Goal: Information Seeking & Learning: Learn about a topic

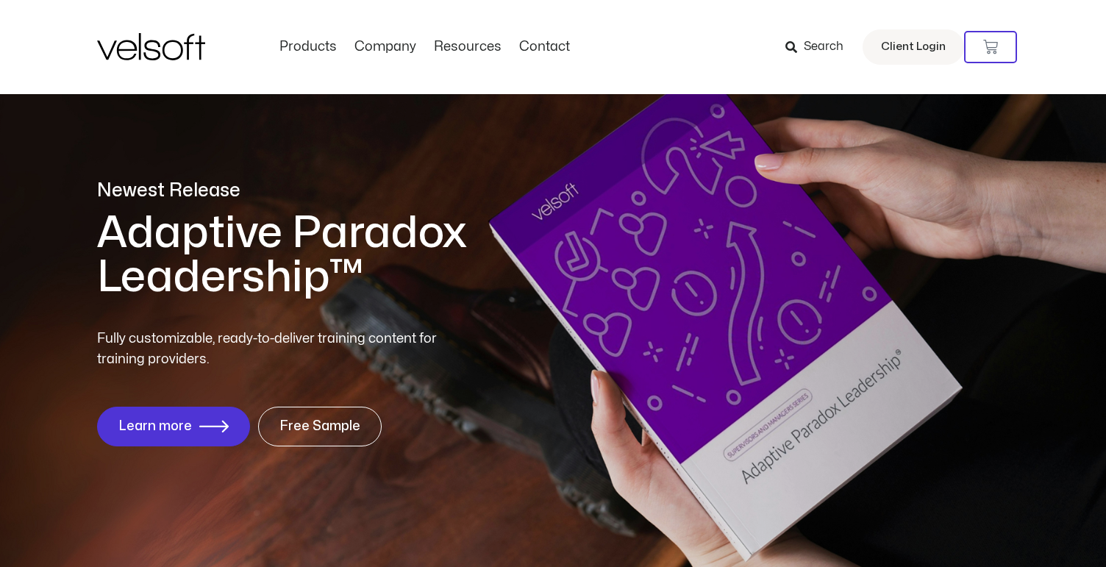
click at [363, 224] on h1 "Adaptive Paradox Leadership™" at bounding box center [365, 255] width 537 height 88
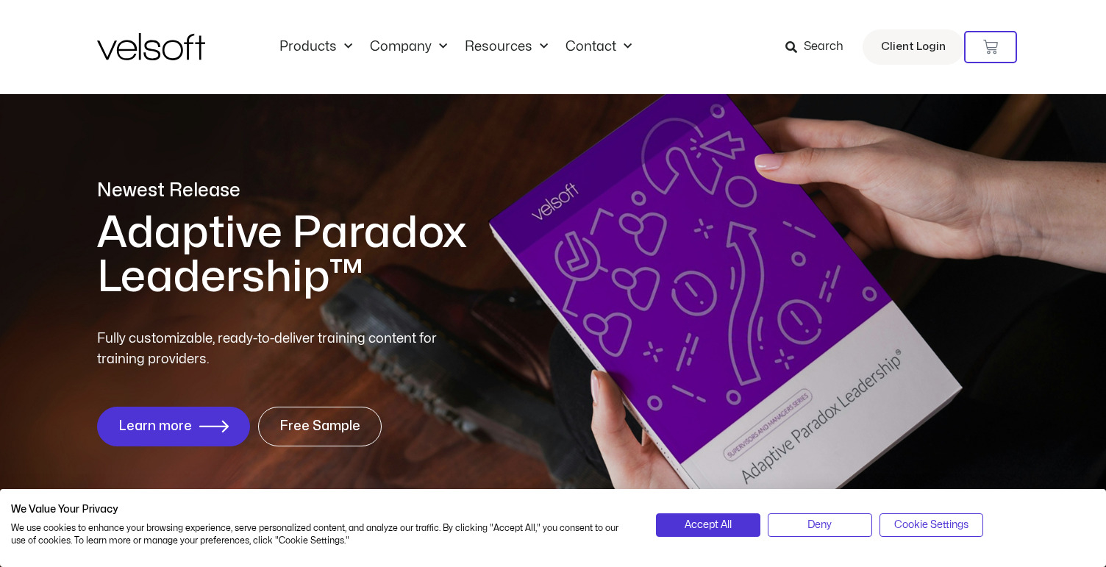
click at [509, 241] on h1 "Adaptive Paradox Leadership™" at bounding box center [365, 255] width 537 height 88
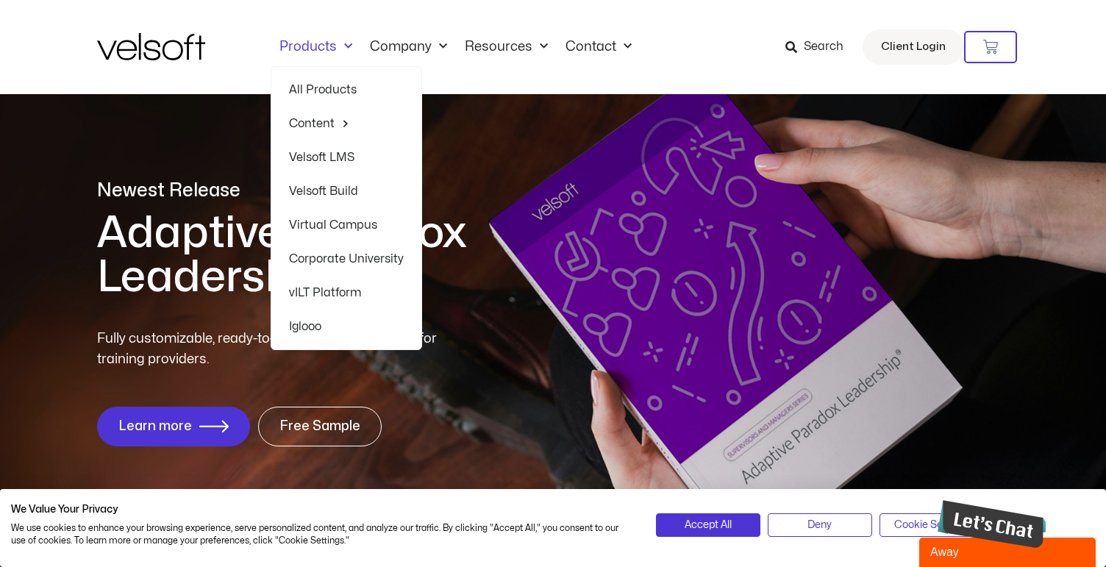
click at [307, 49] on link "Products" at bounding box center [316, 47] width 90 height 16
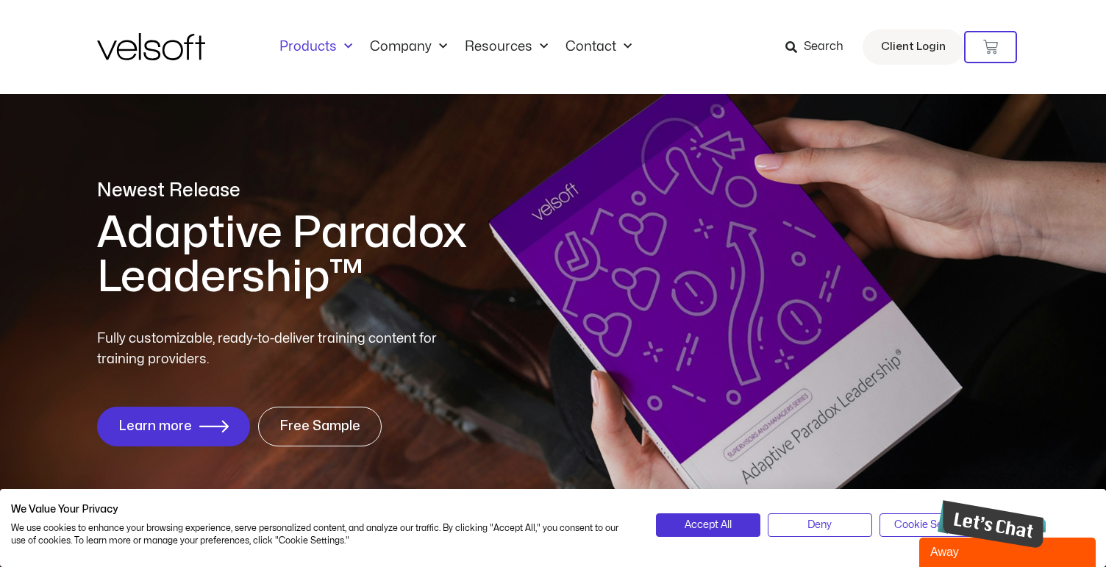
click at [307, 49] on link "Products" at bounding box center [316, 47] width 90 height 16
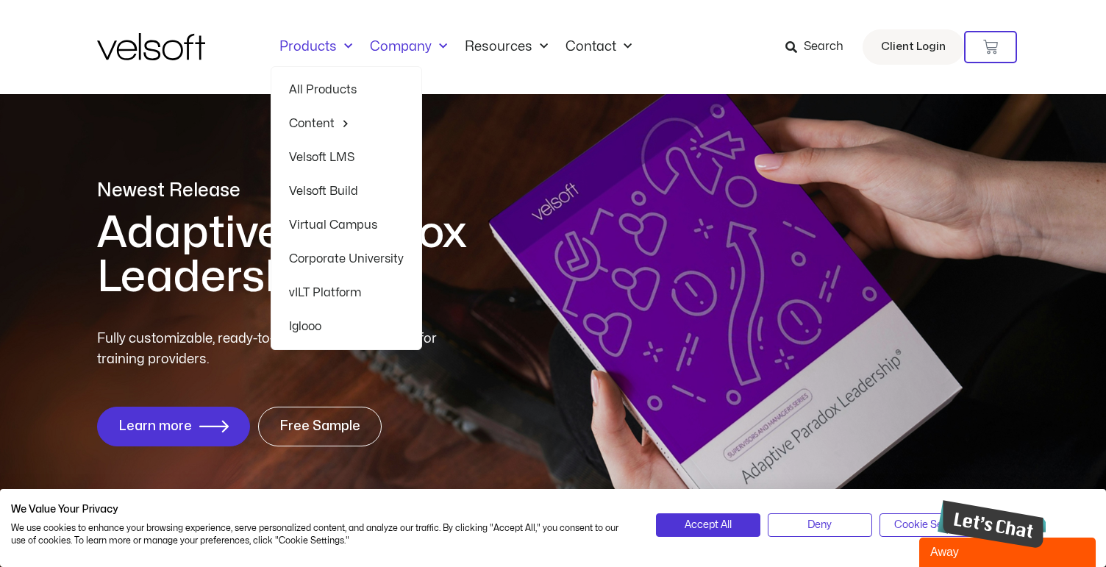
click at [410, 40] on link "Company" at bounding box center [408, 47] width 95 height 16
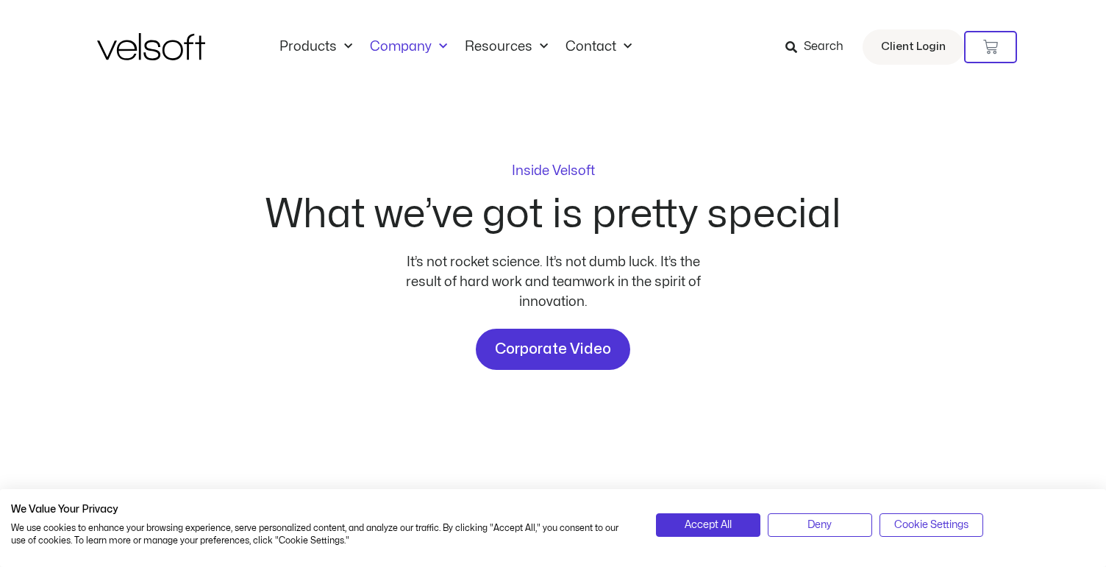
click at [492, 36] on div "Products All Products Content ILT Courseware Storyline 360 Courses SCORM Course…" at bounding box center [553, 47] width 912 height 94
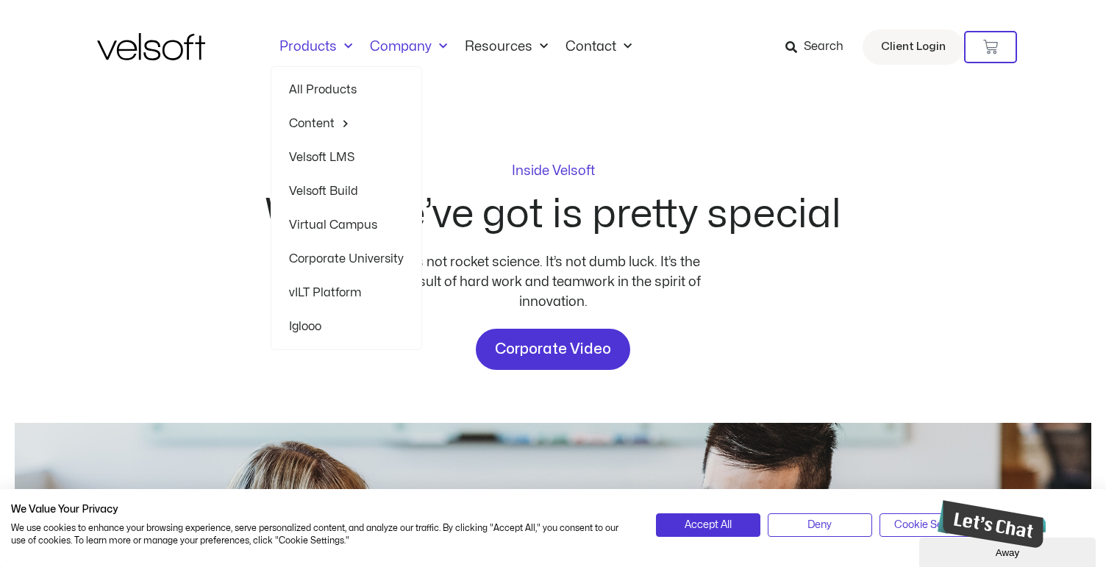
click at [327, 46] on link "Products" at bounding box center [316, 47] width 90 height 16
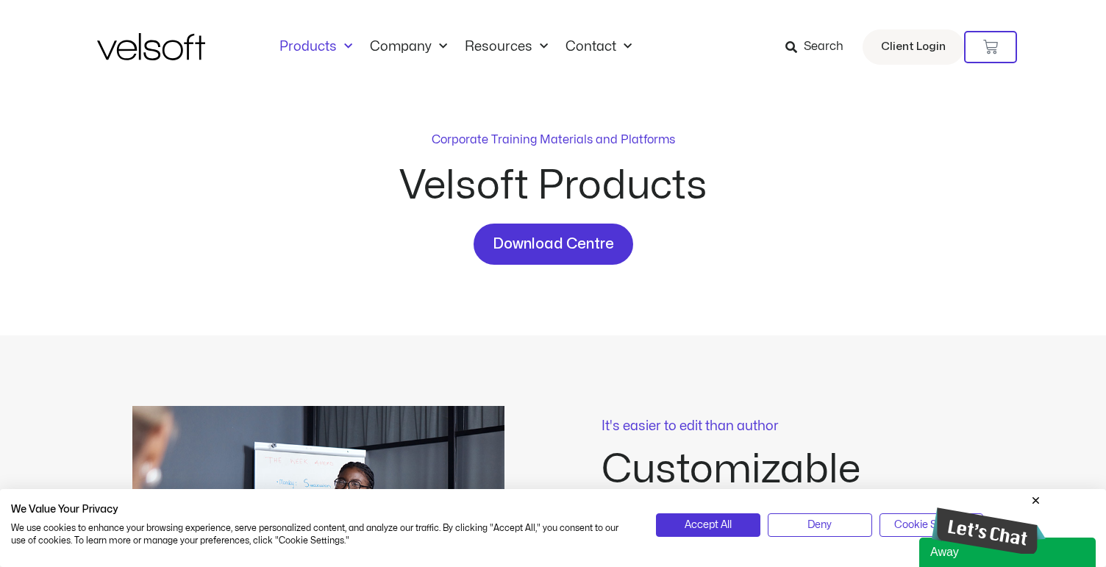
click at [106, 50] on img at bounding box center [151, 46] width 108 height 27
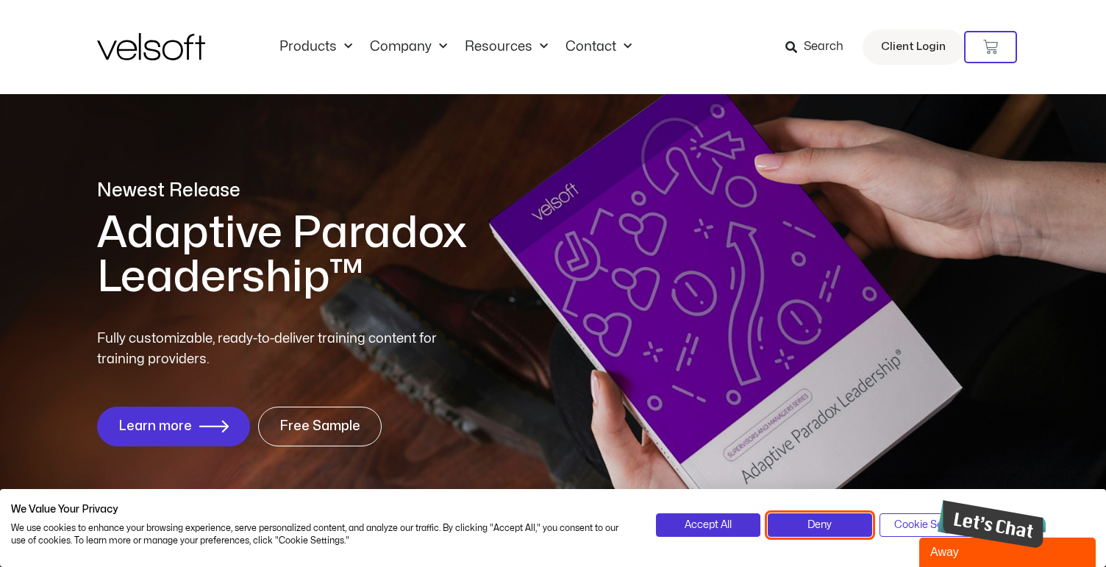
click at [812, 513] on button "Deny" at bounding box center [820, 525] width 104 height 24
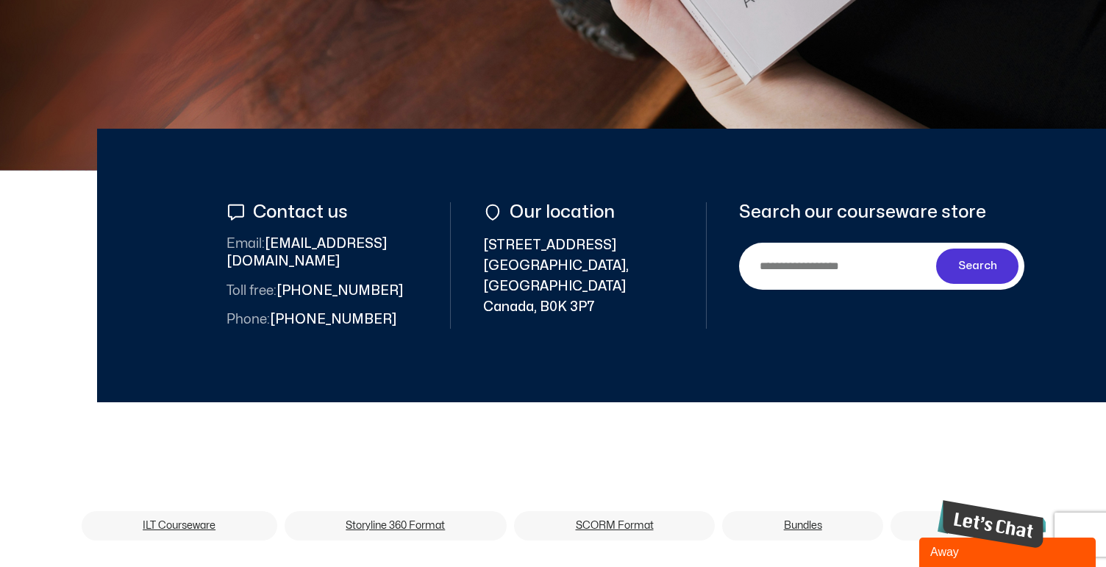
scroll to position [479, 0]
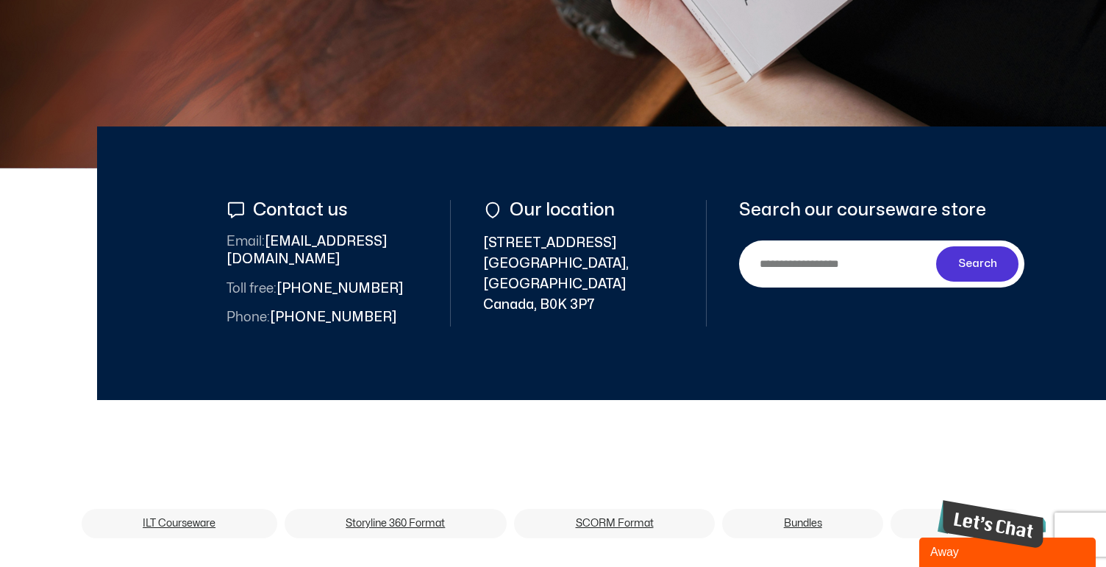
click at [530, 313] on div at bounding box center [650, 264] width 1106 height 274
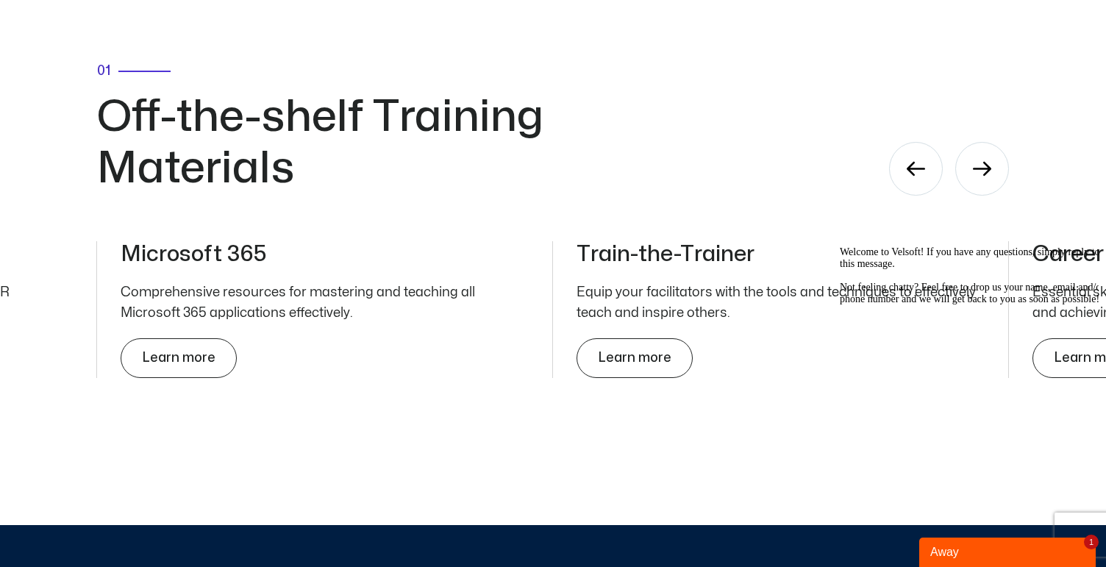
scroll to position [4777, 0]
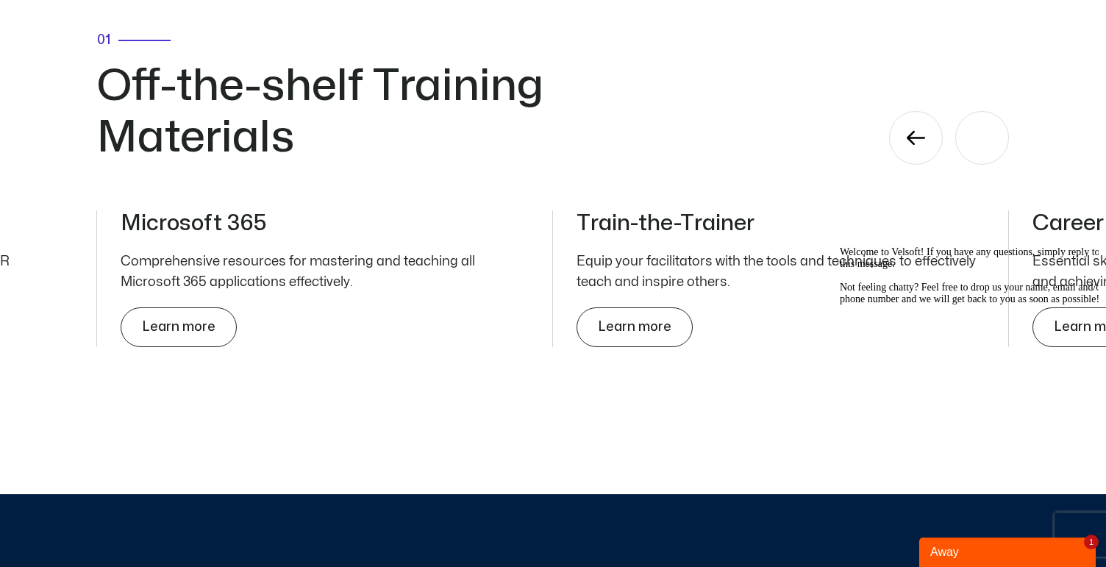
click at [986, 147] on icon "Next slide" at bounding box center [982, 138] width 18 height 18
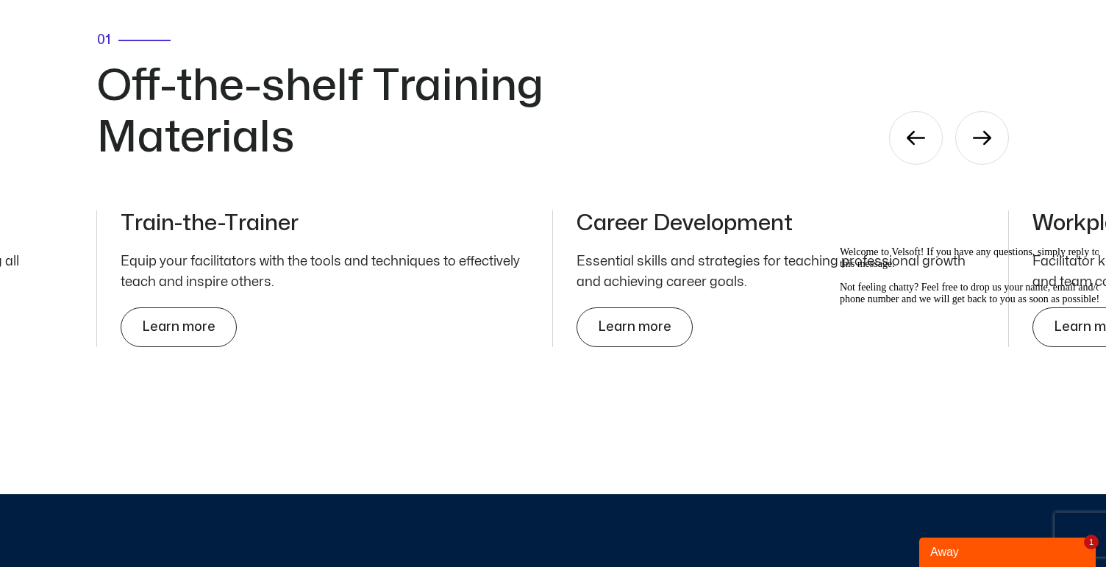
click at [200, 227] on h3 "Train-the-Trainer" at bounding box center [325, 223] width 408 height 26
click at [196, 318] on link "Learn more" at bounding box center [186, 328] width 110 height 38
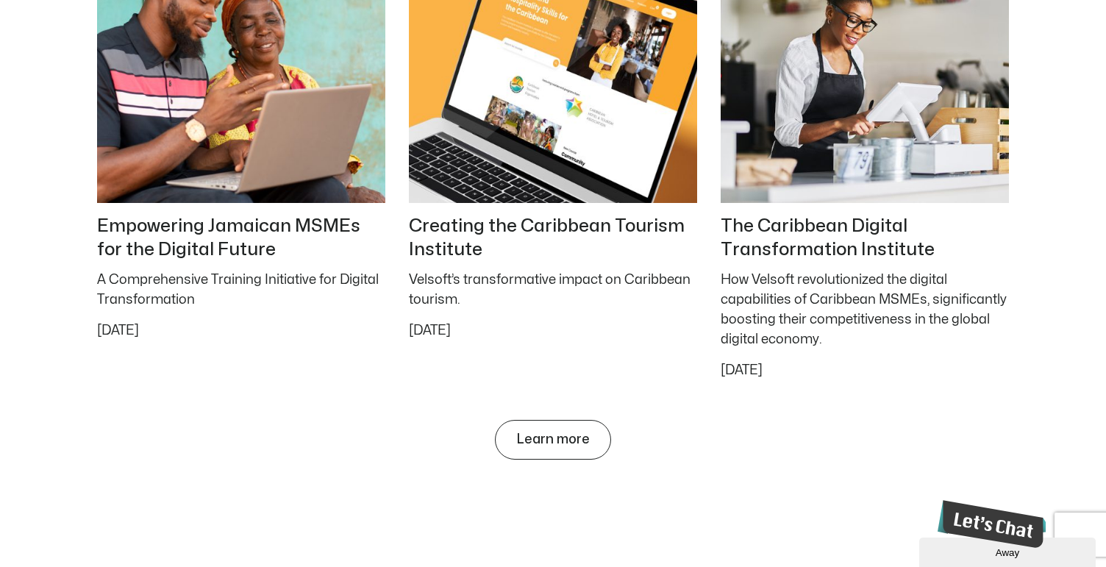
scroll to position [6358, 0]
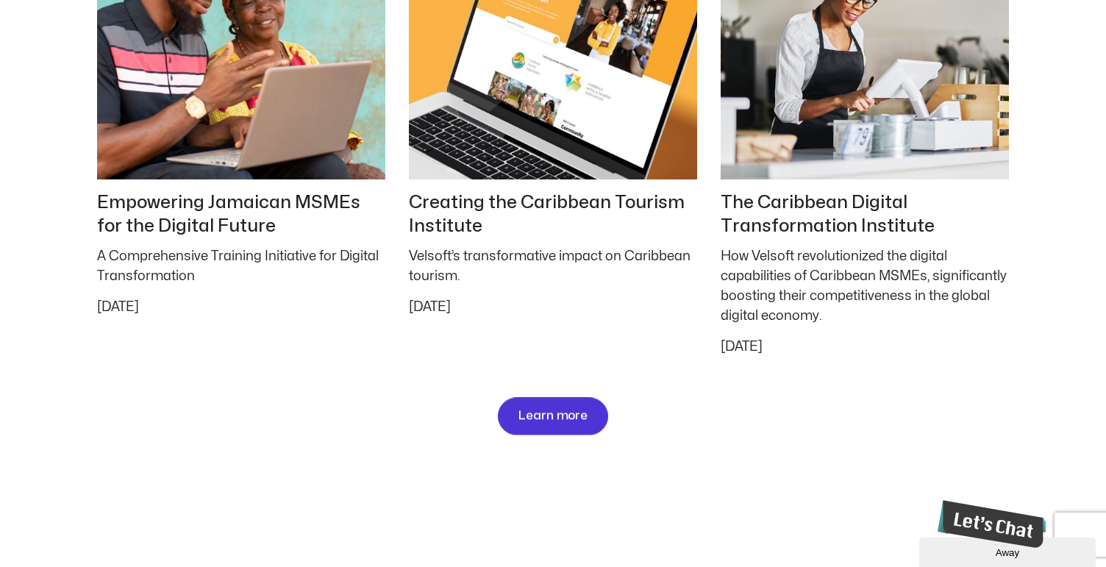
click at [549, 418] on span "Learn more" at bounding box center [554, 417] width 70 height 14
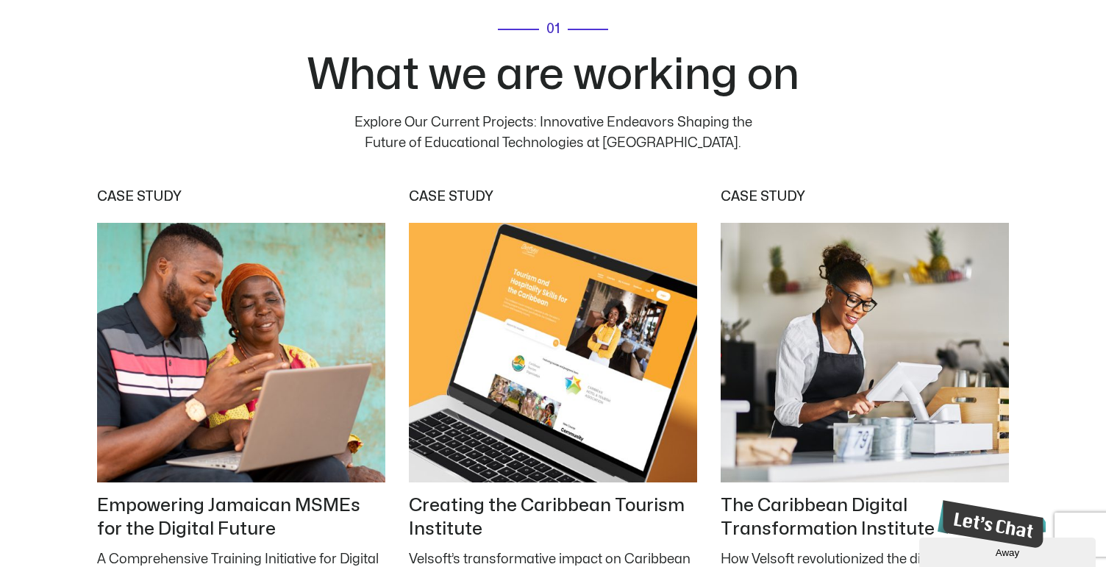
scroll to position [6054, 0]
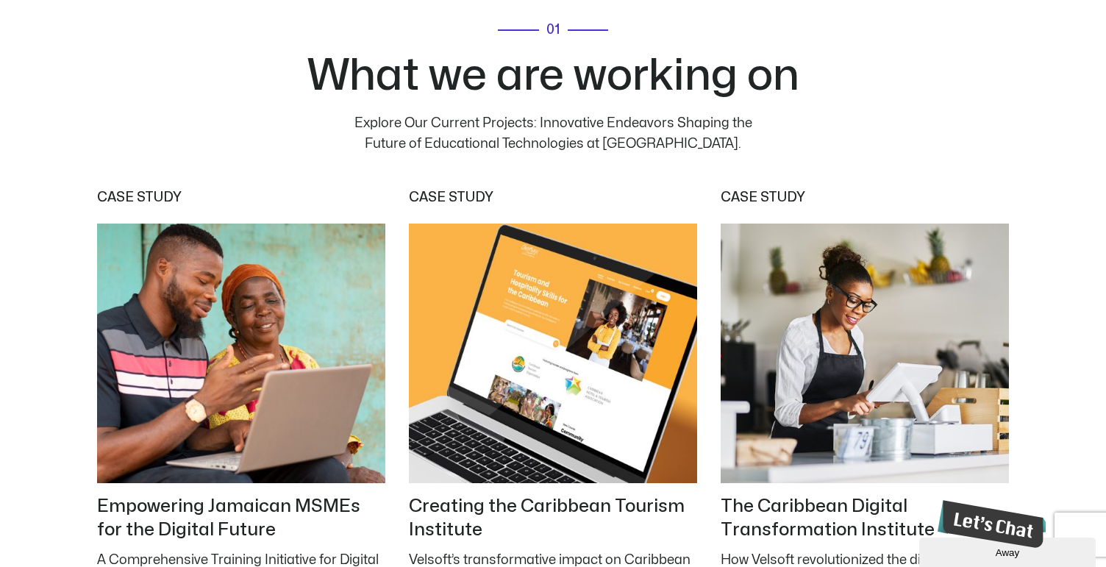
click at [540, 96] on h2 "What we are working on" at bounding box center [554, 75] width 582 height 51
click at [506, 138] on p "Explore Our Current Projects: Innovative Endeavors Shaping the Future of Educat…" at bounding box center [552, 133] width 441 height 41
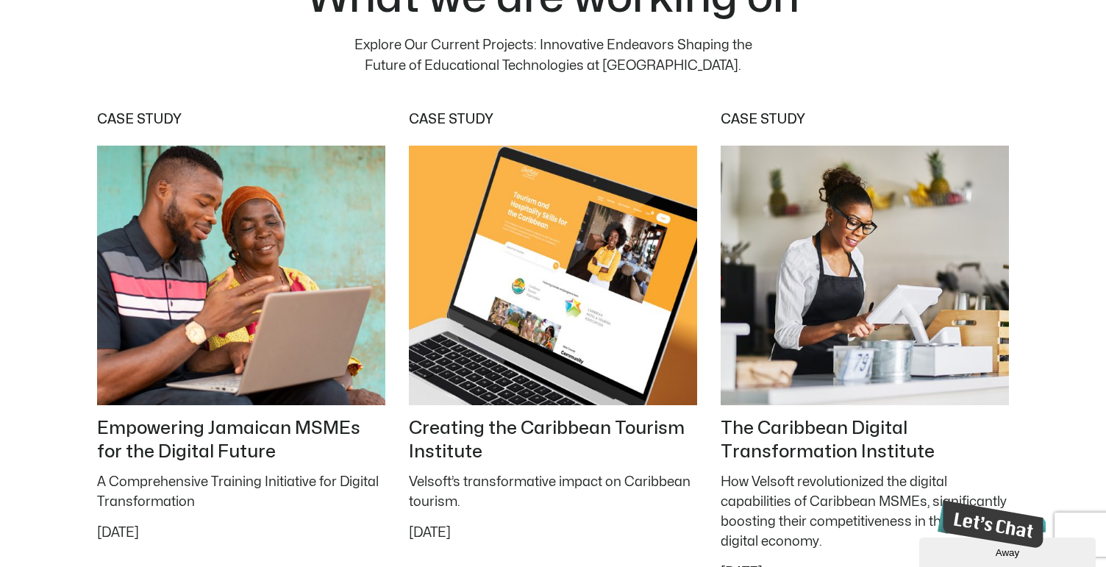
scroll to position [6247, 0]
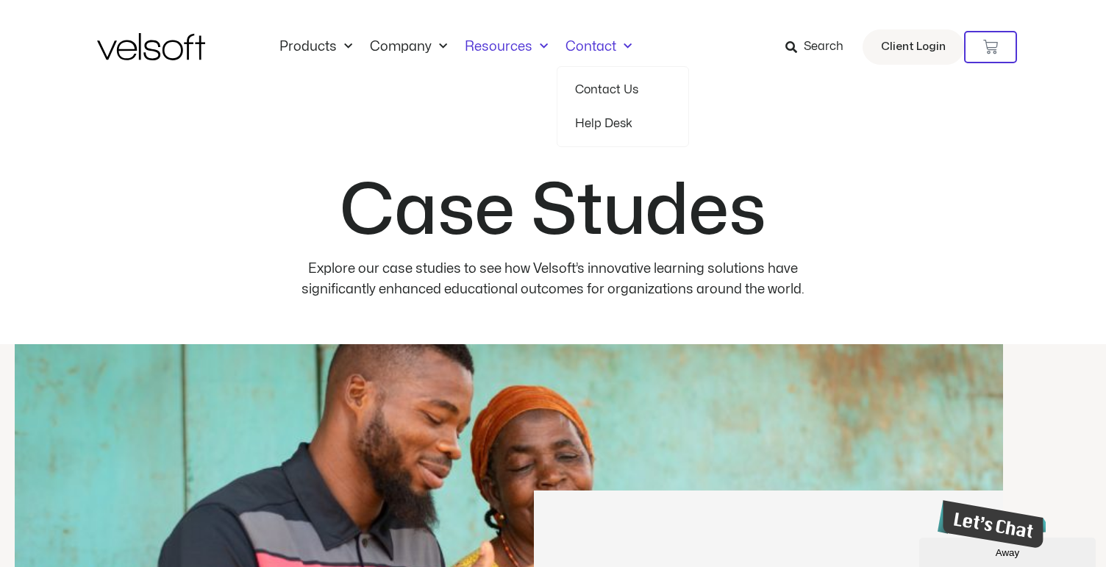
click at [504, 45] on link "Resources" at bounding box center [506, 47] width 101 height 16
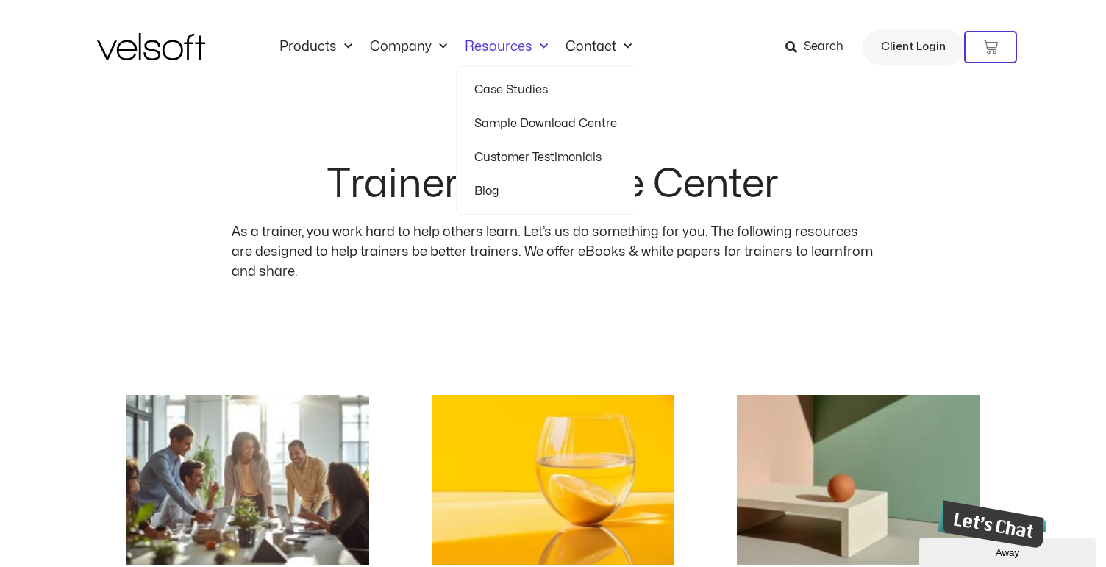
click at [500, 159] on link "Customer Testimonials" at bounding box center [545, 157] width 143 height 34
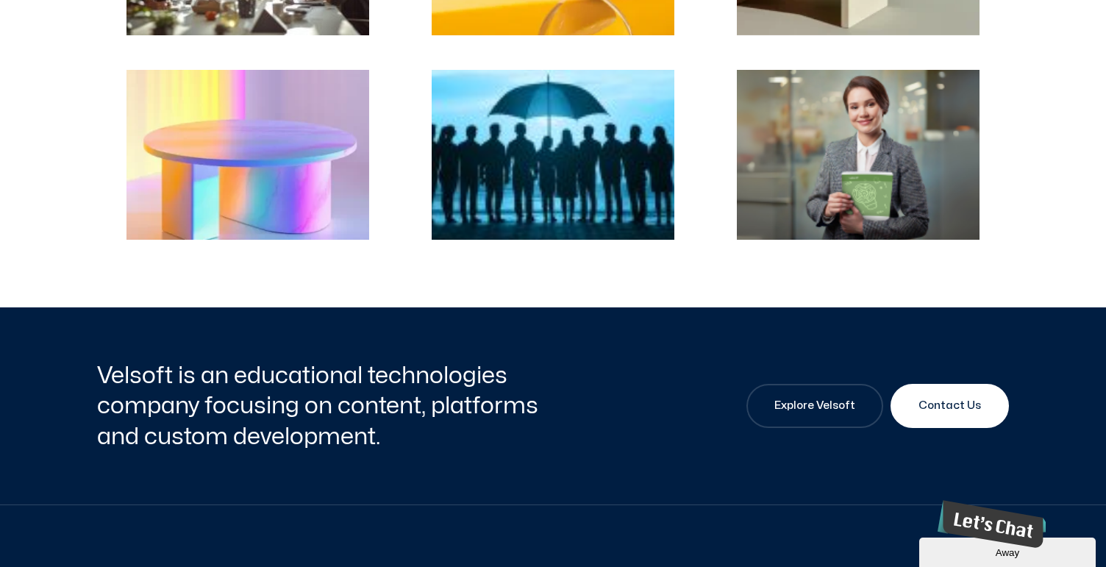
scroll to position [530, 0]
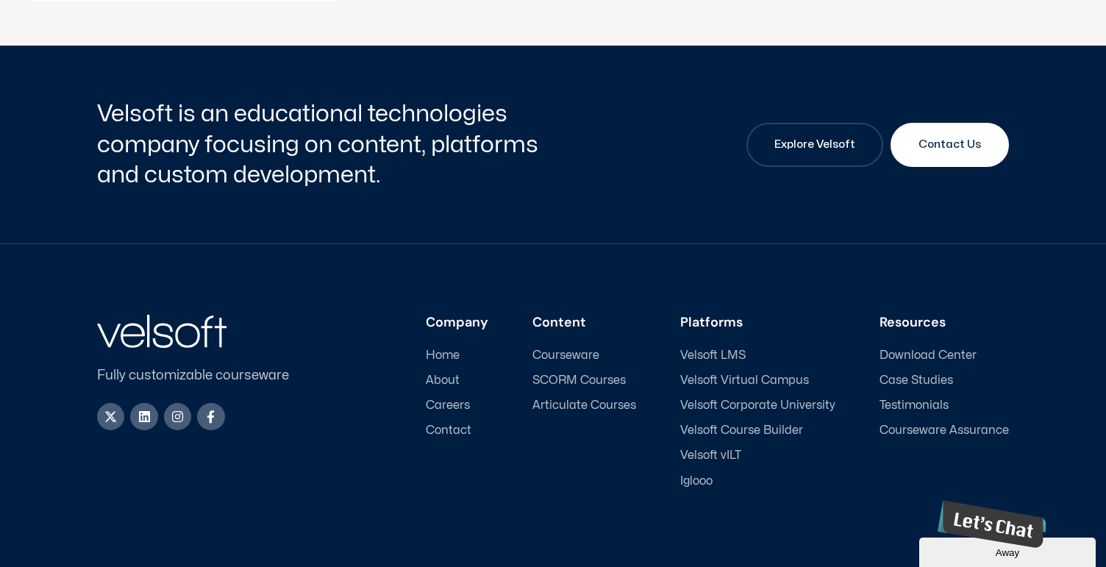
scroll to position [1678, 0]
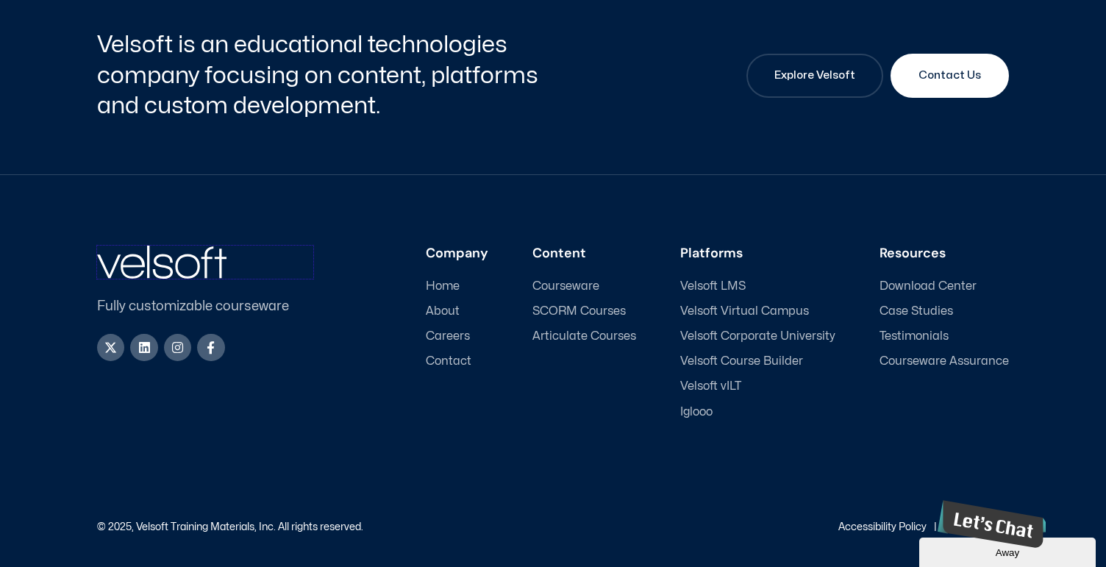
drag, startPoint x: 96, startPoint y: 252, endPoint x: 262, endPoint y: 333, distance: 184.2
click at [262, 333] on div "Fully customizable courseware X-twitter Linkedin Instagram Facebook-f" at bounding box center [205, 333] width 216 height 174
click at [304, 415] on div "Fully customizable courseware X-twitter Linkedin Instagram Facebook-f" at bounding box center [205, 333] width 216 height 174
click at [304, 352] on div "X-twitter Linkedin Instagram Facebook-f" at bounding box center [205, 347] width 216 height 27
click at [340, 429] on div "Fully customizable courseware X-twitter Linkedin Instagram Facebook-f Company H…" at bounding box center [553, 371] width 912 height 393
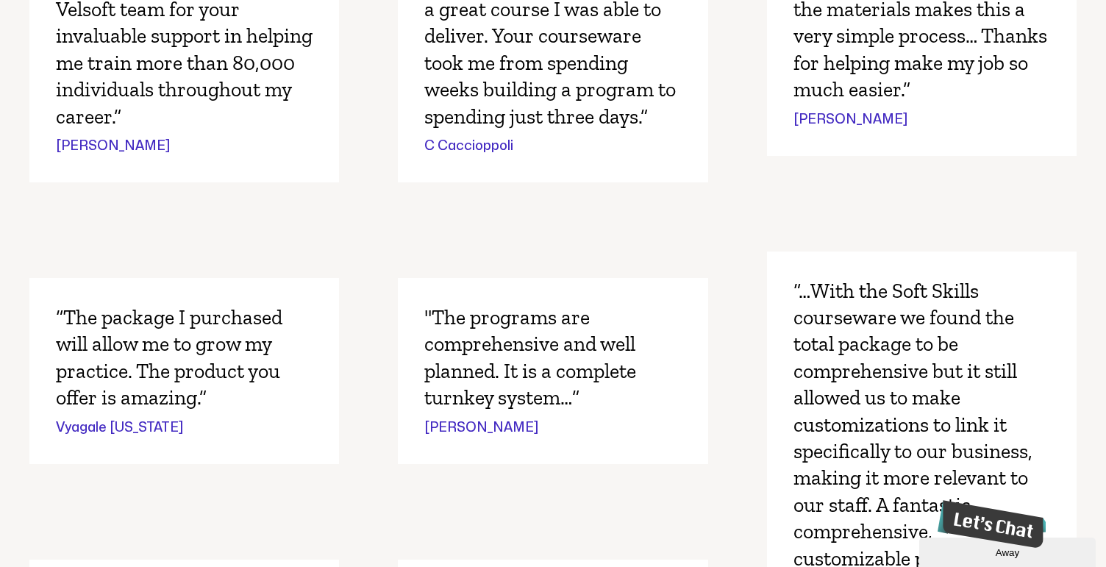
scroll to position [0, 0]
